Goal: Task Accomplishment & Management: Use online tool/utility

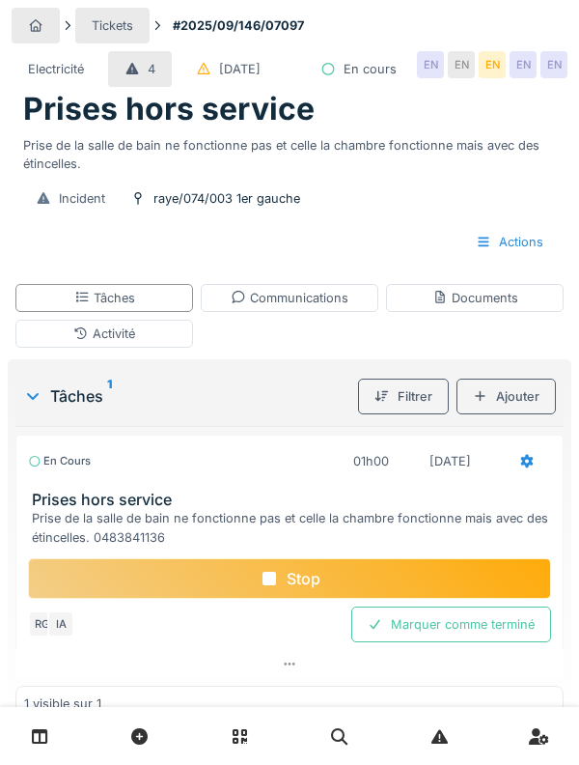
scroll to position [47, 0]
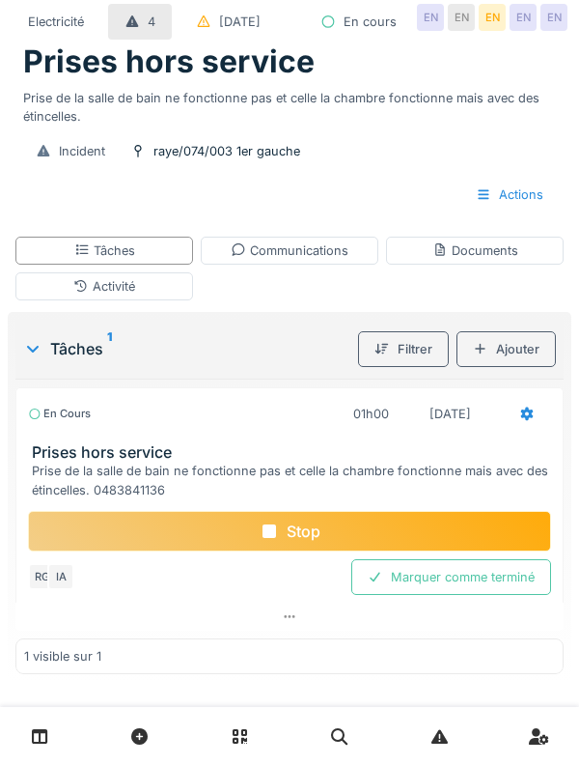
click at [504, 551] on div "Stop" at bounding box center [289, 531] width 523 height 41
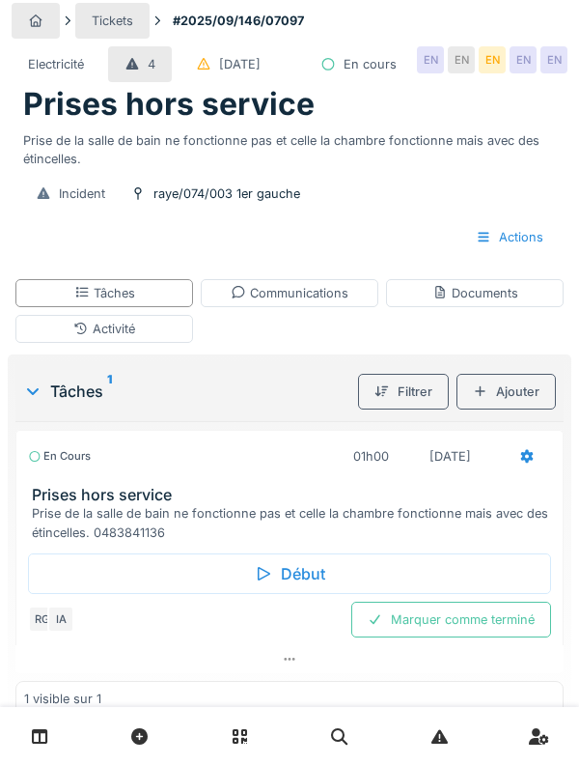
scroll to position [0, 0]
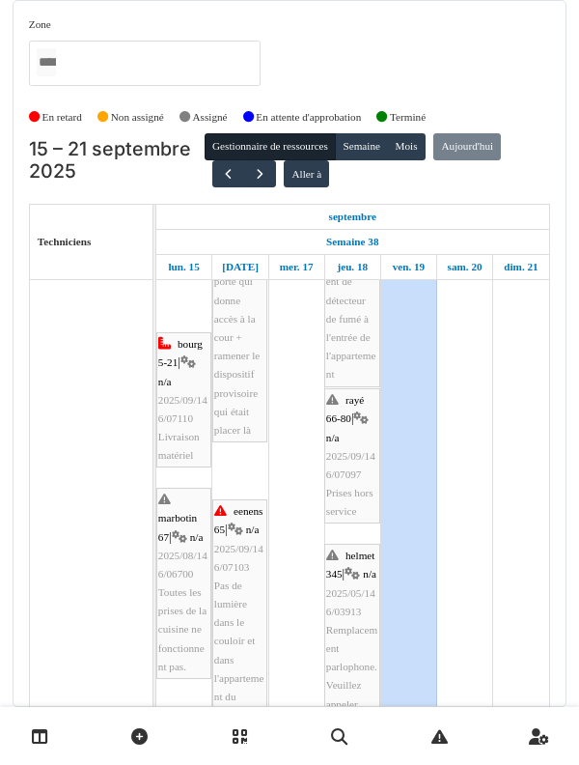
scroll to position [1278, 0]
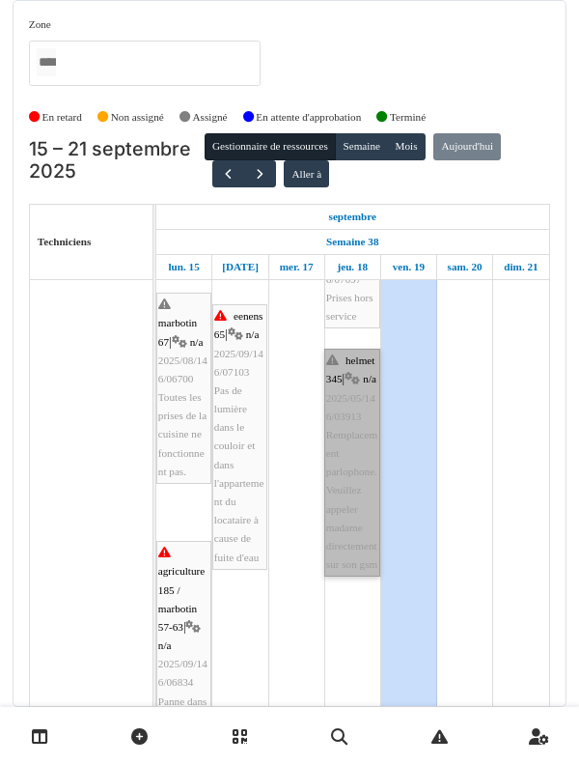
click at [350, 512] on link "helmet 345 | n/a 2025/05/146/03913 Remplacement parlophone. Veuillez appeler ma…" at bounding box center [352, 463] width 56 height 228
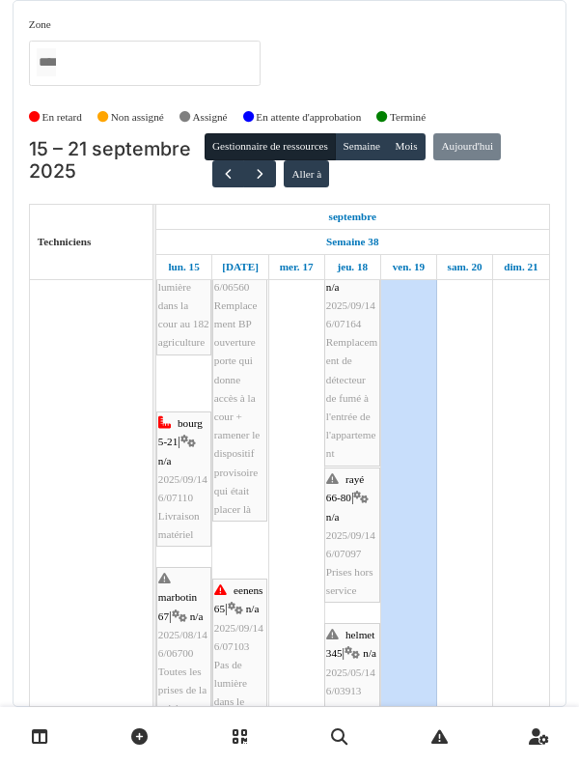
scroll to position [1108, 0]
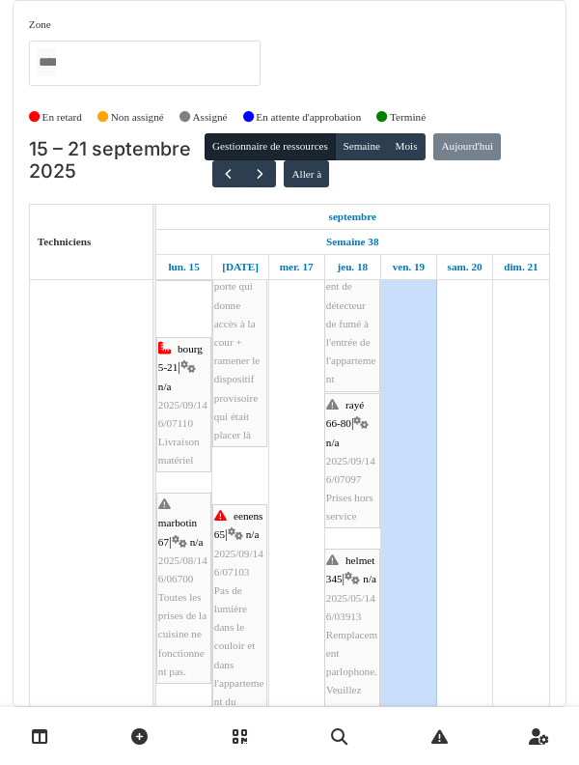
click at [71, 339] on div "[PERSON_NAME]" at bounding box center [91, 104] width 123 height 2012
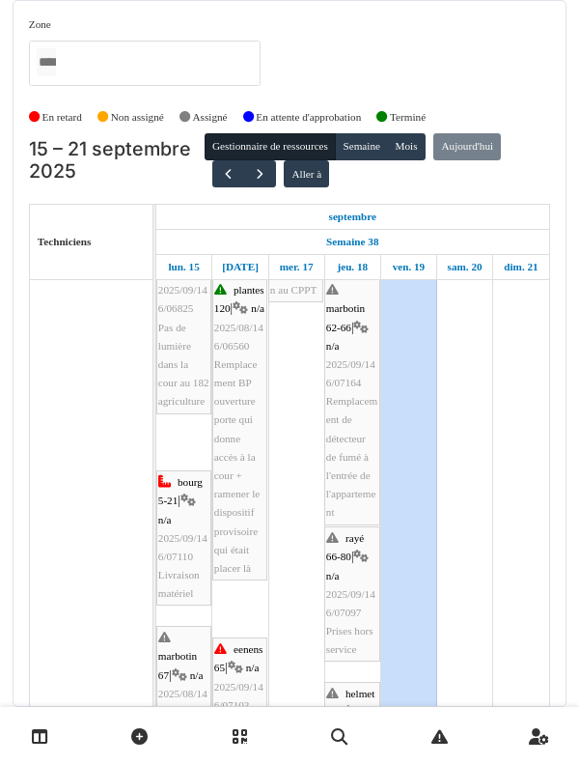
scroll to position [1030, 0]
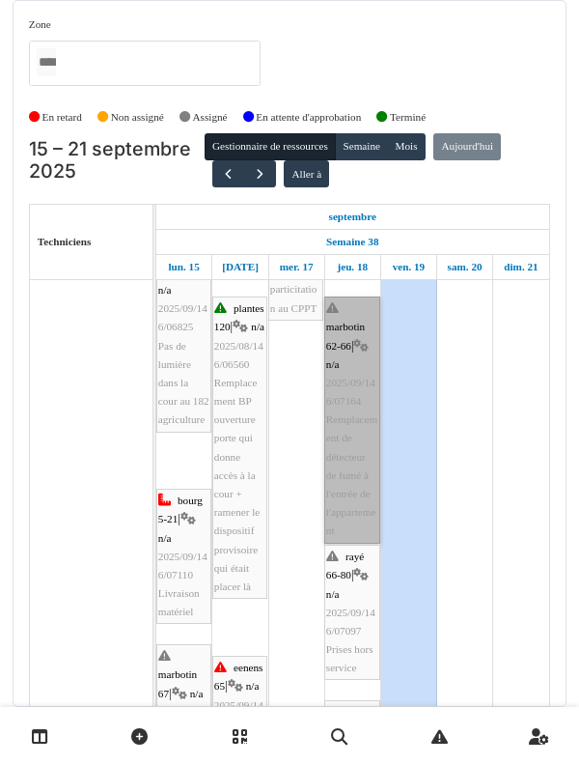
click at [355, 470] on link "marbotin 62-66 | n/a 2025/09/146/07164 Remplacement de détecteur de fumé à l'en…" at bounding box center [352, 419] width 56 height 246
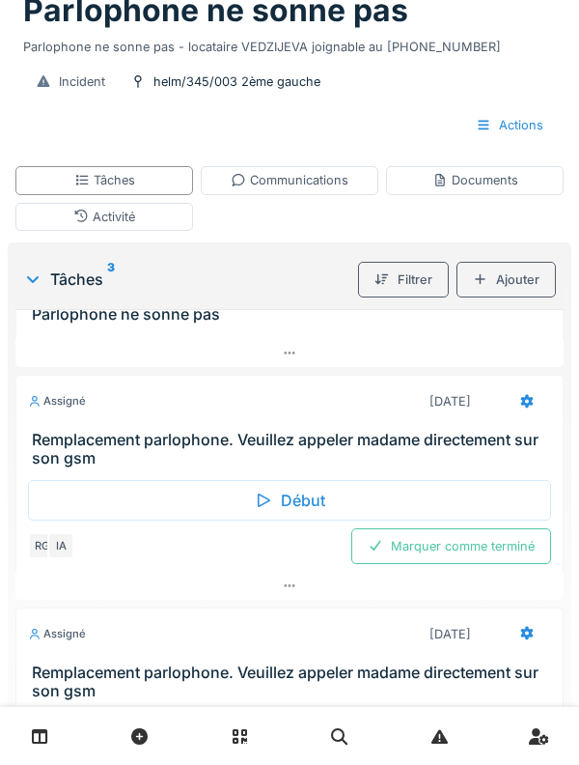
scroll to position [3, 0]
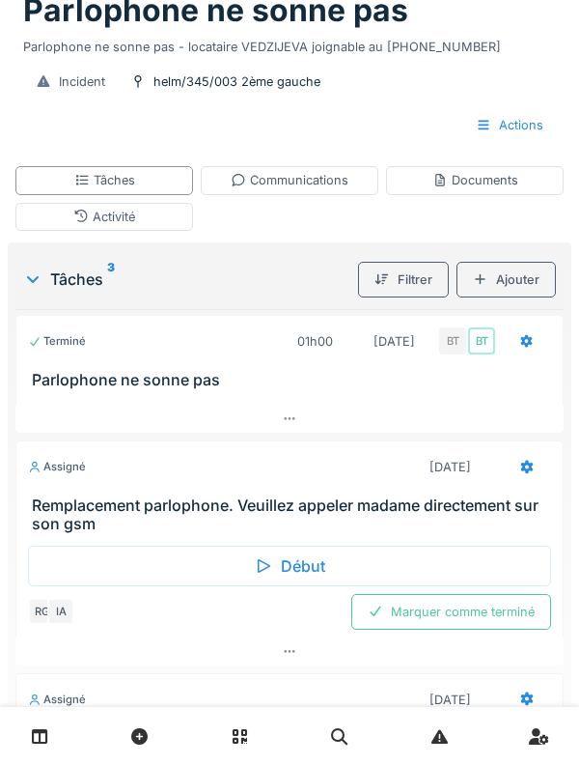
click at [295, 586] on div "Début" at bounding box center [289, 566] width 523 height 41
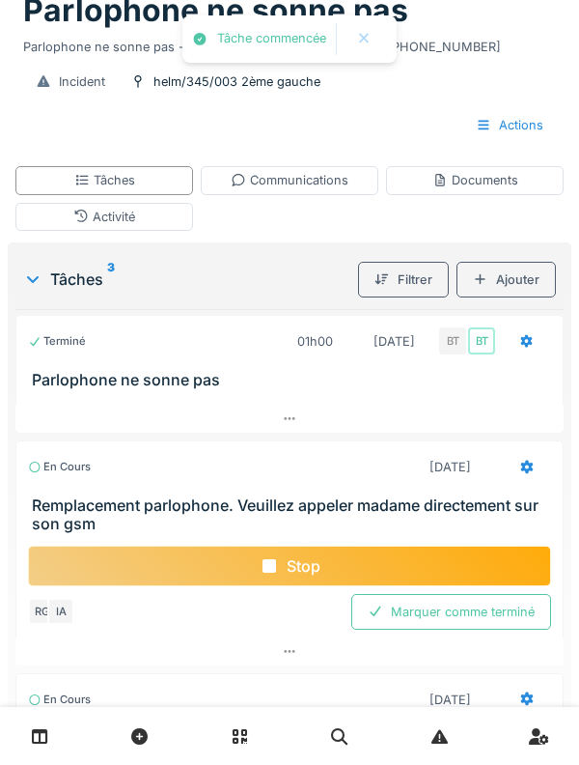
click at [374, 533] on h3 "Remplacement parlophone. Veuillez appeler madame directement sur son gsm" at bounding box center [293, 514] width 523 height 37
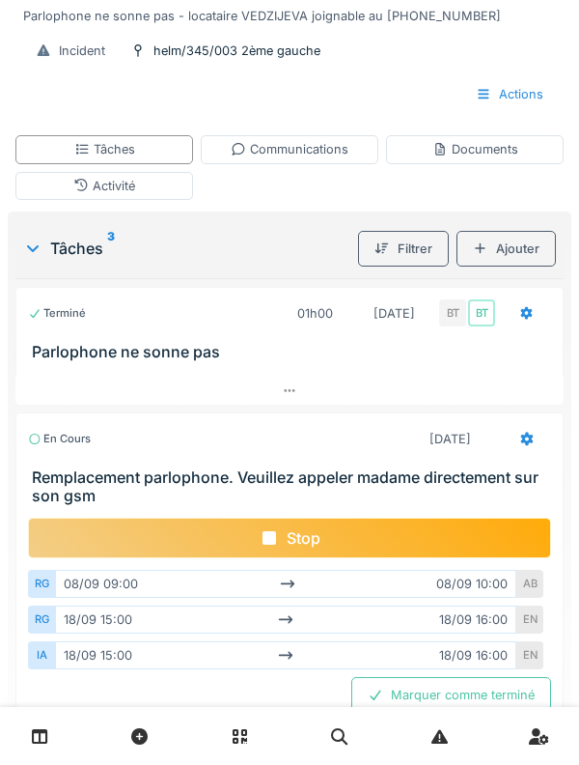
scroll to position [0, 0]
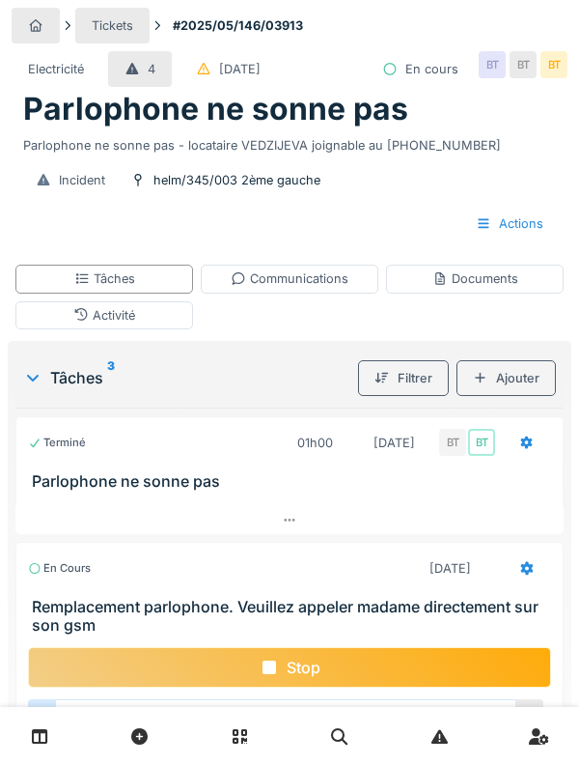
click at [245, 601] on h3 "Remplacement parlophone. Veuillez appeler madame directement sur son gsm" at bounding box center [293, 616] width 523 height 37
click at [148, 317] on div "Activité" at bounding box center [104, 315] width 178 height 28
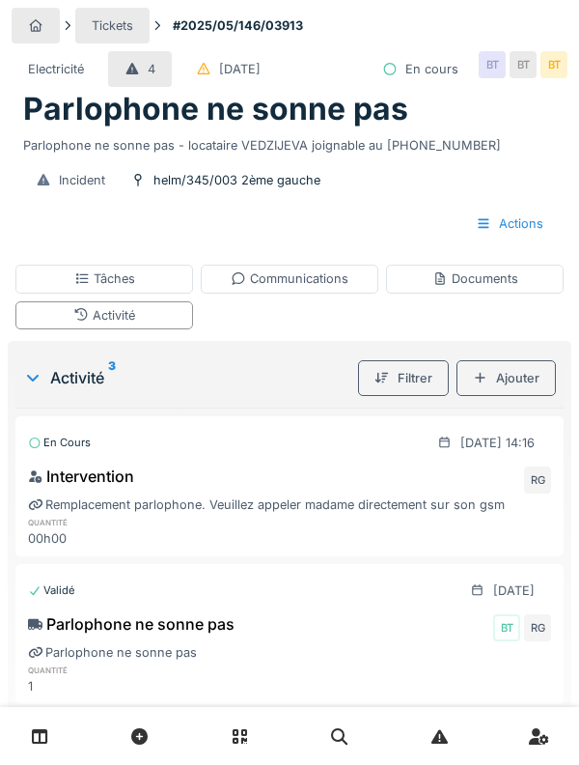
click at [393, 503] on div "Remplacement parlophone. Veuillez appeler madame directement sur son gsm" at bounding box center [289, 504] width 523 height 18
click at [471, 425] on div "18/09/2025 @ 14:16" at bounding box center [486, 443] width 130 height 36
click at [305, 280] on div "Communications" at bounding box center [290, 278] width 118 height 18
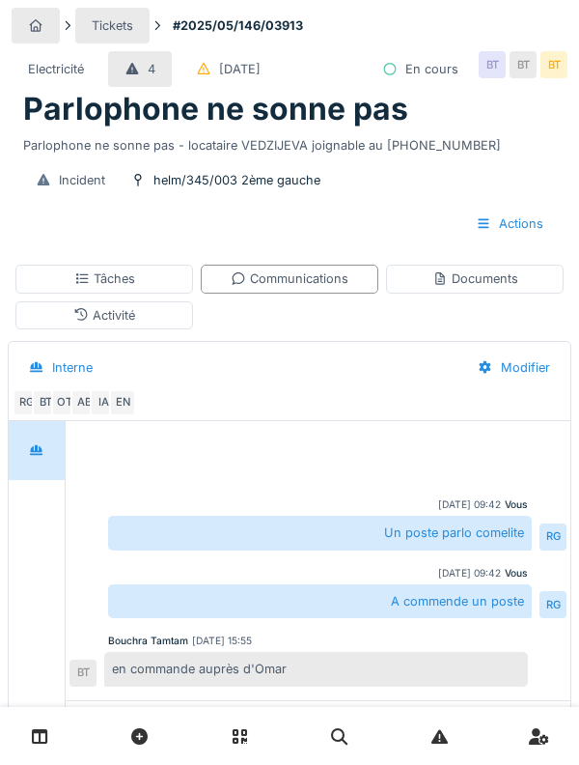
click at [462, 287] on div "Documents" at bounding box center [476, 278] width 86 height 18
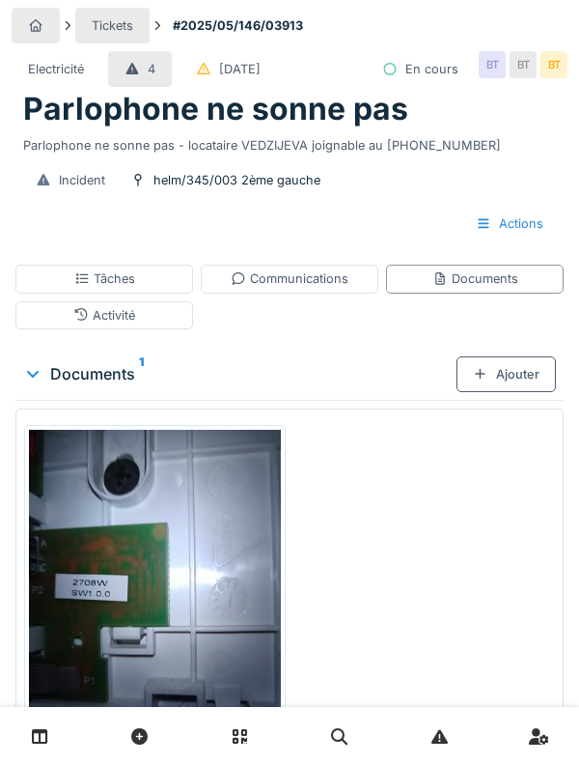
click at [149, 290] on div "Tâches" at bounding box center [104, 279] width 178 height 28
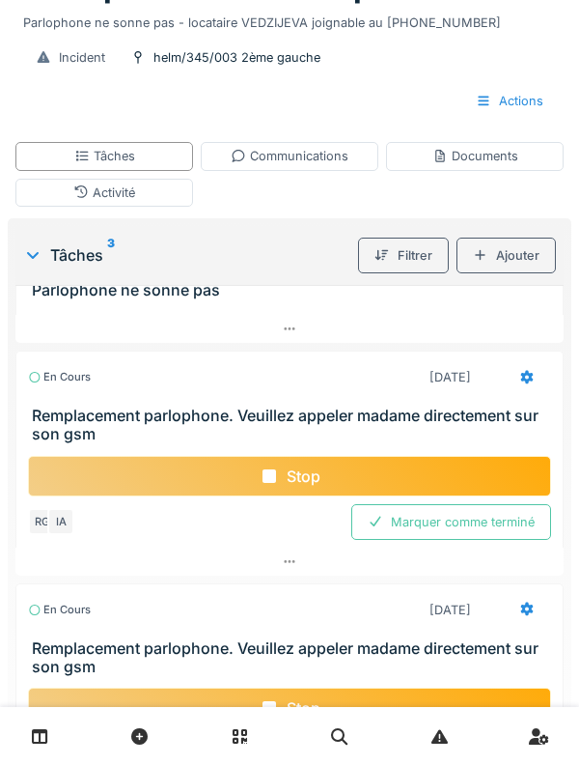
scroll to position [3, 0]
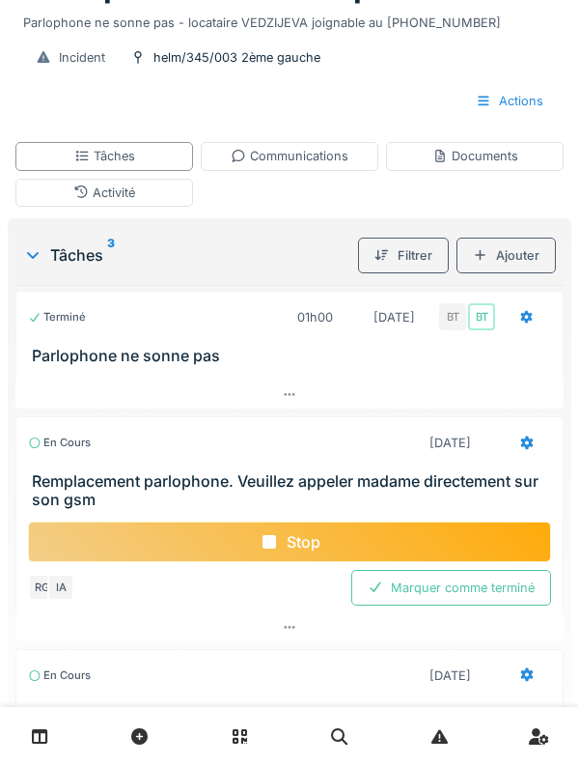
click at [151, 187] on div "Activité" at bounding box center [104, 193] width 178 height 28
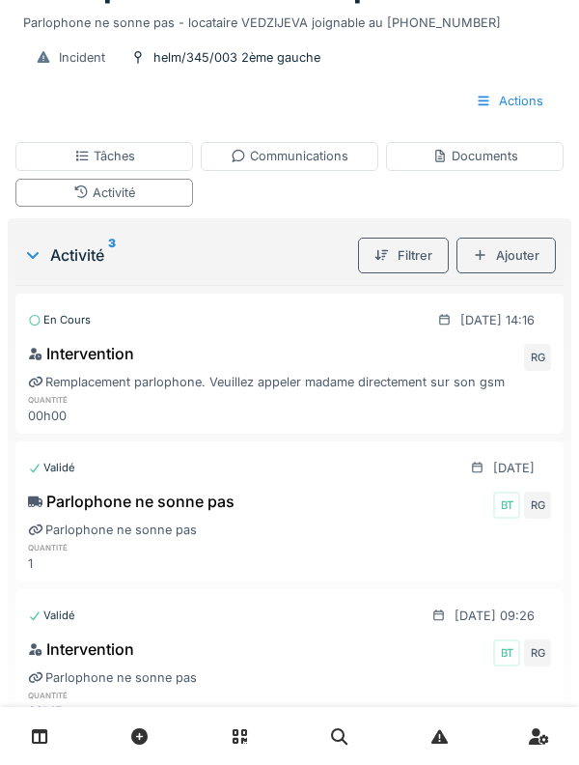
click at [473, 149] on div "Documents" at bounding box center [476, 156] width 86 height 18
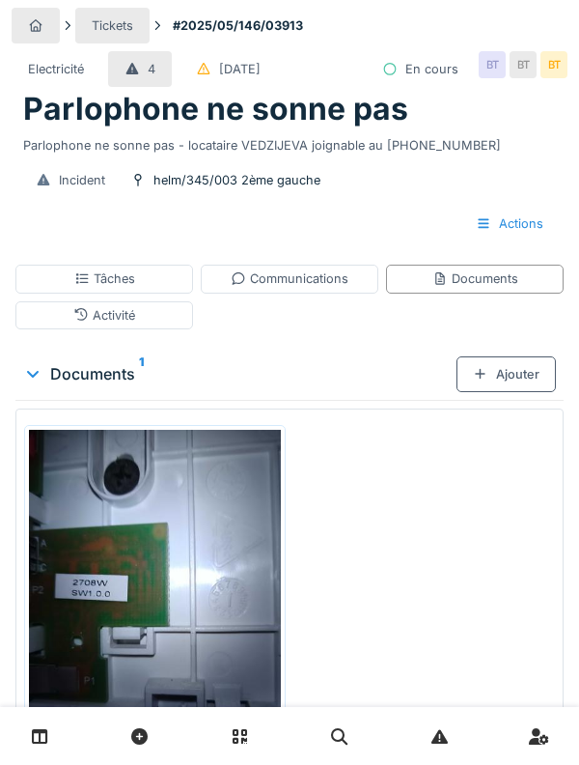
click at [149, 137] on div "Parlophone ne sonne pas - locataire VEDZIJEVA joignable au 0484.69.70.84" at bounding box center [289, 141] width 533 height 26
click at [130, 273] on div "Tâches" at bounding box center [104, 278] width 61 height 18
